Goal: Task Accomplishment & Management: Use online tool/utility

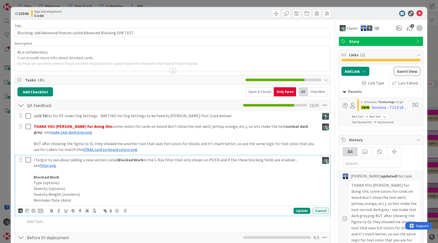
click at [27, 160] on icon at bounding box center [28, 160] width 5 height 6
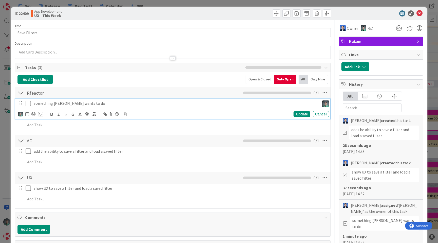
click at [103, 101] on p "something Vlad wants to do" at bounding box center [176, 103] width 284 height 6
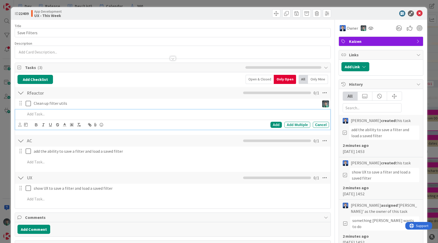
click at [62, 115] on p at bounding box center [175, 114] width 301 height 6
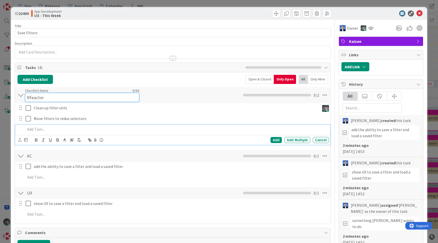
click at [31, 93] on input "Rfeactor" at bounding box center [82, 97] width 114 height 9
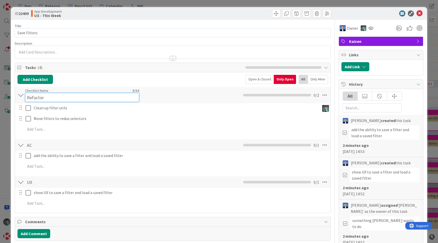
type input "Refactor"
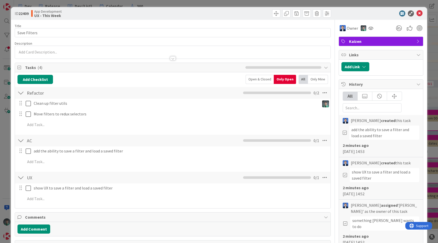
click at [131, 81] on div "Add Checklist Open & Closed Only Open All Only Mine" at bounding box center [172, 79] width 310 height 9
